Goal: Task Accomplishment & Management: Manage account settings

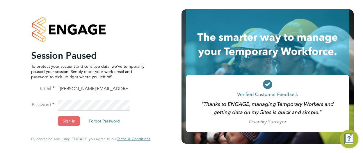
click at [72, 120] on button "Sign In" at bounding box center [69, 120] width 22 height 9
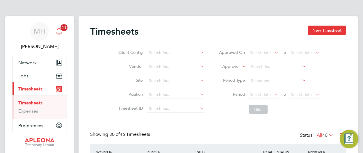
click at [56, 29] on icon "Main navigation" at bounding box center [59, 31] width 7 height 7
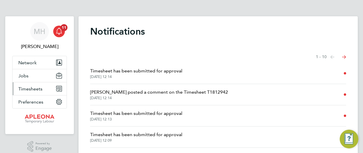
click at [29, 90] on span "Timesheets" at bounding box center [30, 89] width 24 height 6
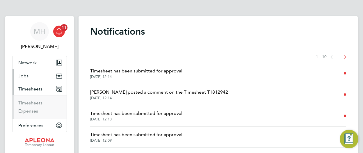
click at [26, 75] on span "Jobs" at bounding box center [23, 76] width 10 height 6
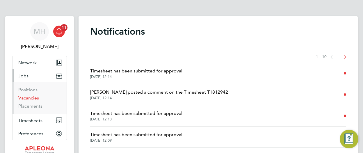
click at [30, 97] on link "Vacancies" at bounding box center [28, 98] width 21 height 6
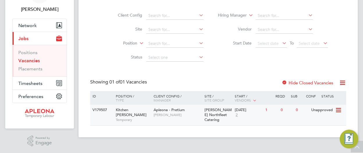
click at [337, 111] on icon at bounding box center [338, 110] width 6 height 7
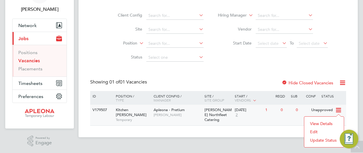
click at [325, 140] on li "Update Status" at bounding box center [324, 140] width 34 height 8
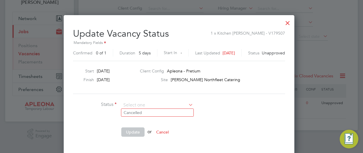
click at [292, 23] on div at bounding box center [287, 21] width 10 height 10
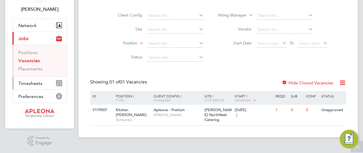
click at [32, 81] on span "Timesheets" at bounding box center [30, 84] width 24 height 6
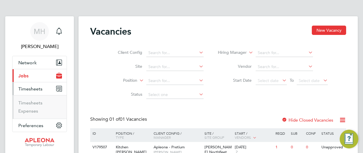
click at [26, 76] on span "Jobs" at bounding box center [23, 76] width 10 height 6
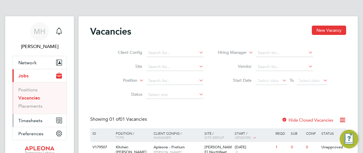
click at [33, 121] on span "Timesheets" at bounding box center [30, 121] width 24 height 6
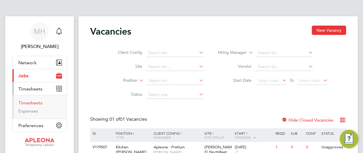
click at [35, 102] on link "Timesheets" at bounding box center [30, 103] width 24 height 6
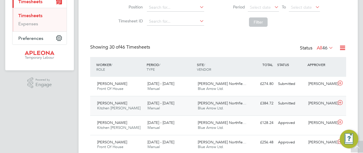
click at [248, 103] on div "£384.72 Submitted" at bounding box center [260, 104] width 30 height 10
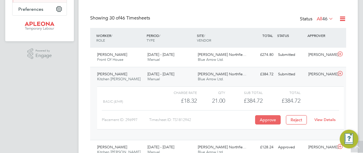
click at [270, 120] on button "Approve" at bounding box center [268, 119] width 26 height 9
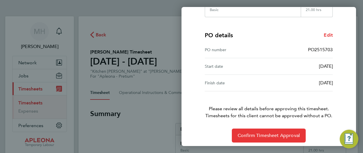
scroll to position [125, 0]
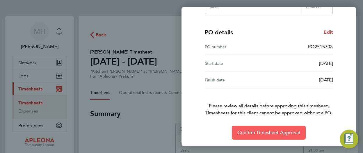
click at [270, 131] on span "Confirm Timesheet Approval" at bounding box center [269, 133] width 62 height 6
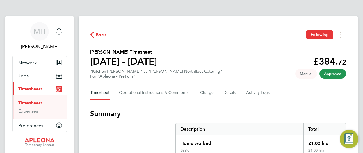
click at [98, 35] on span "Back" at bounding box center [101, 34] width 11 height 7
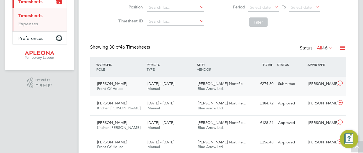
click at [234, 83] on span "[PERSON_NAME] Northfle…" at bounding box center [222, 83] width 49 height 5
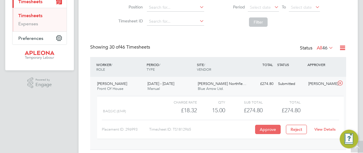
click at [261, 132] on button "Approve" at bounding box center [268, 129] width 26 height 9
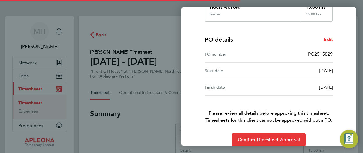
scroll to position [125, 0]
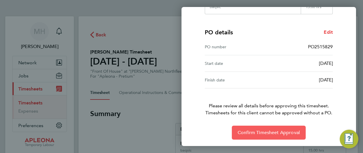
click at [265, 131] on span "Confirm Timesheet Approval" at bounding box center [269, 133] width 62 height 6
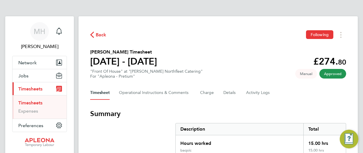
click at [101, 32] on span "Back" at bounding box center [101, 34] width 11 height 7
